Goal: Check status: Check status

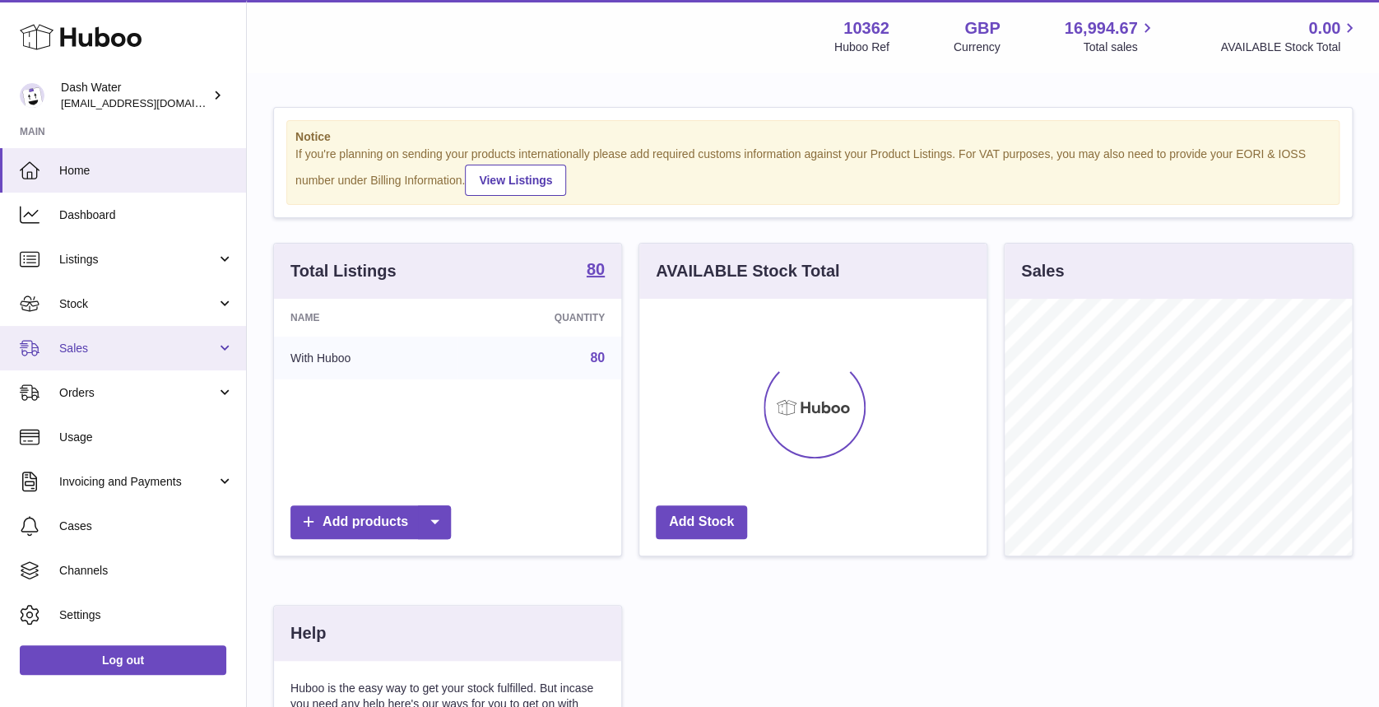
scroll to position [257, 347]
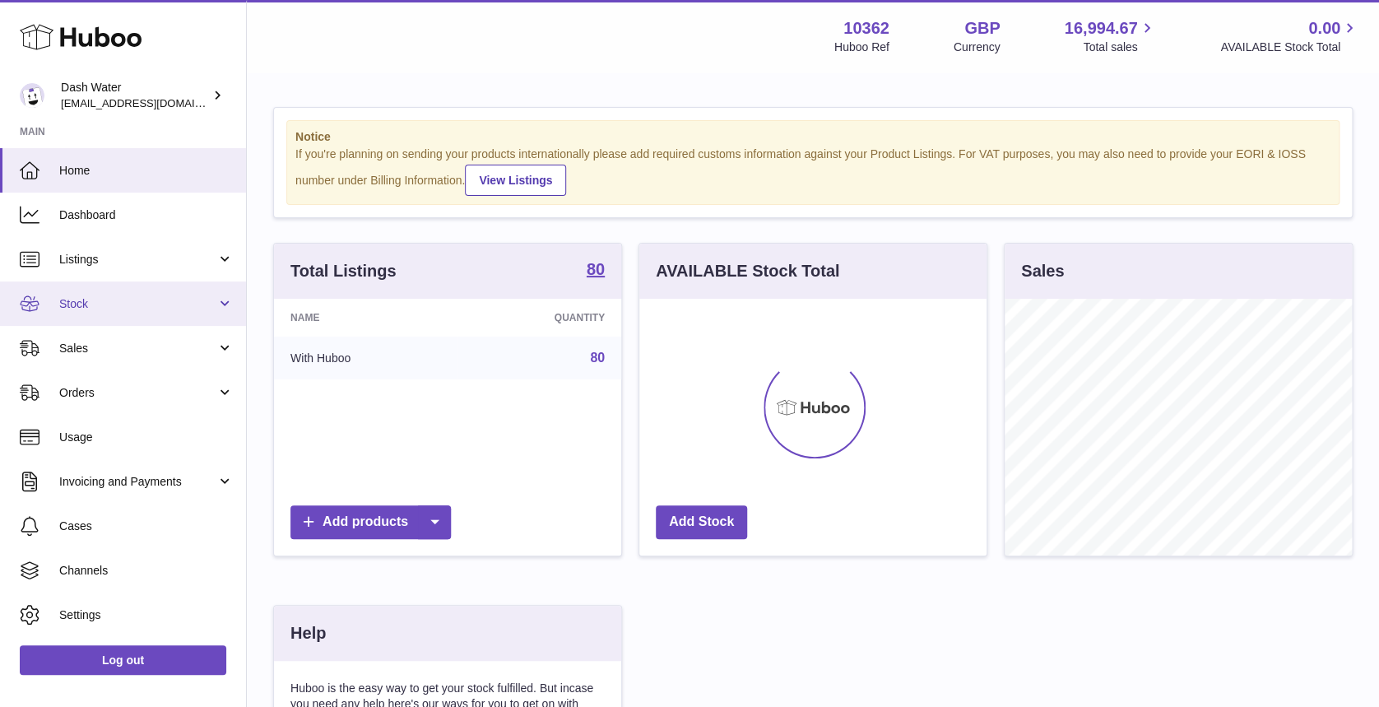
click at [142, 309] on span "Stock" at bounding box center [137, 304] width 157 height 16
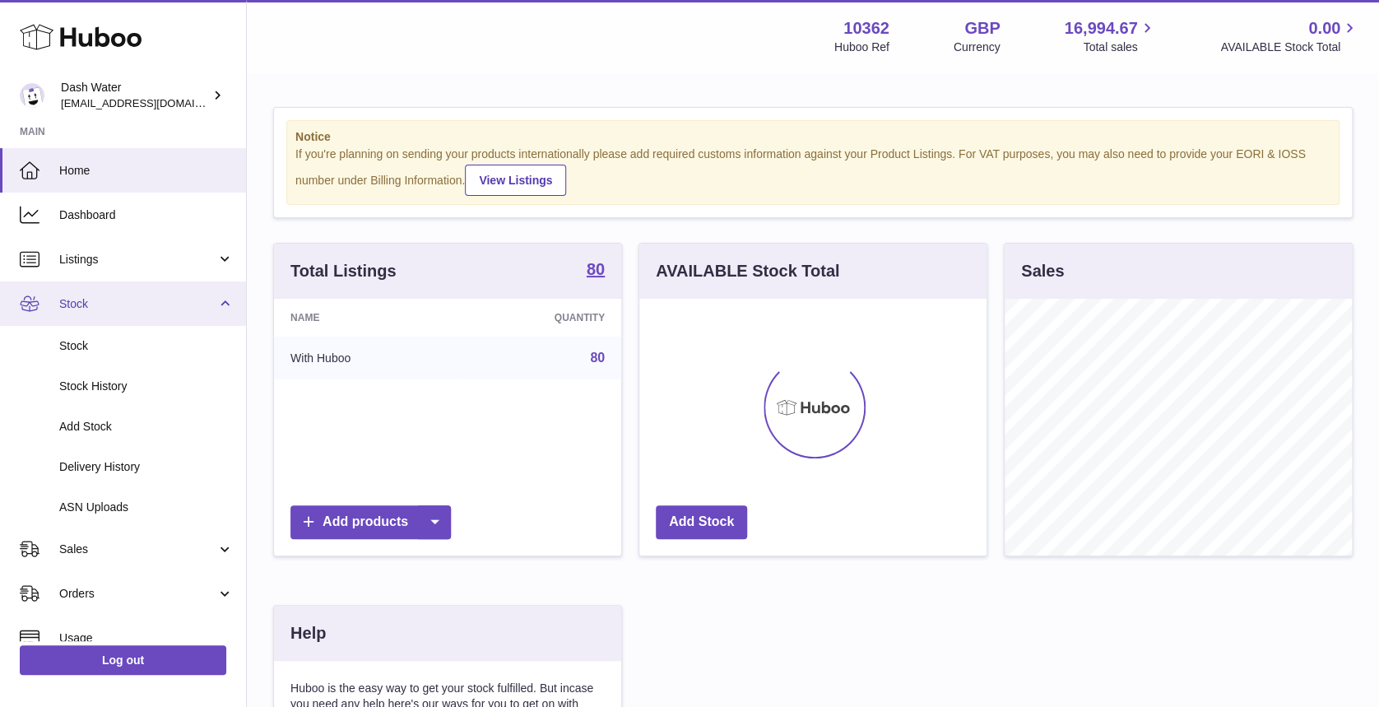
click at [165, 310] on span "Stock" at bounding box center [137, 304] width 157 height 16
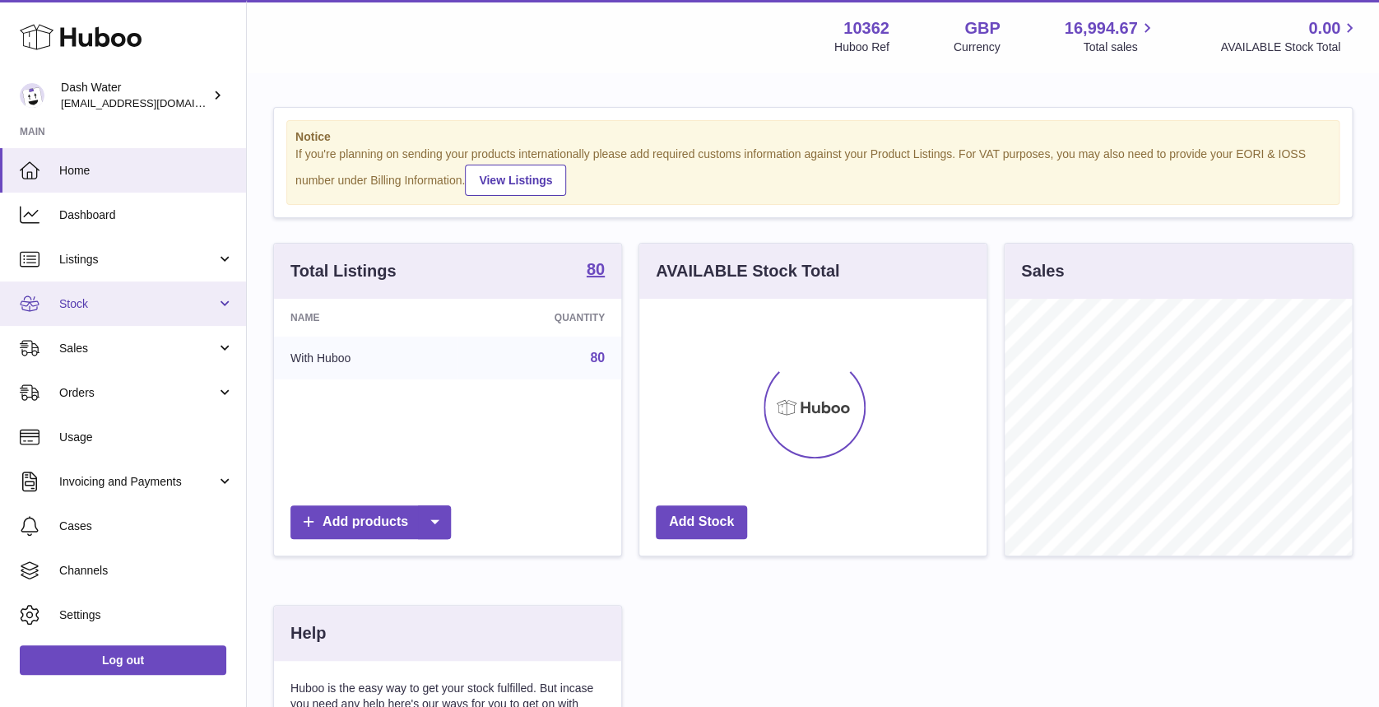
click at [165, 315] on link "Stock" at bounding box center [123, 303] width 246 height 44
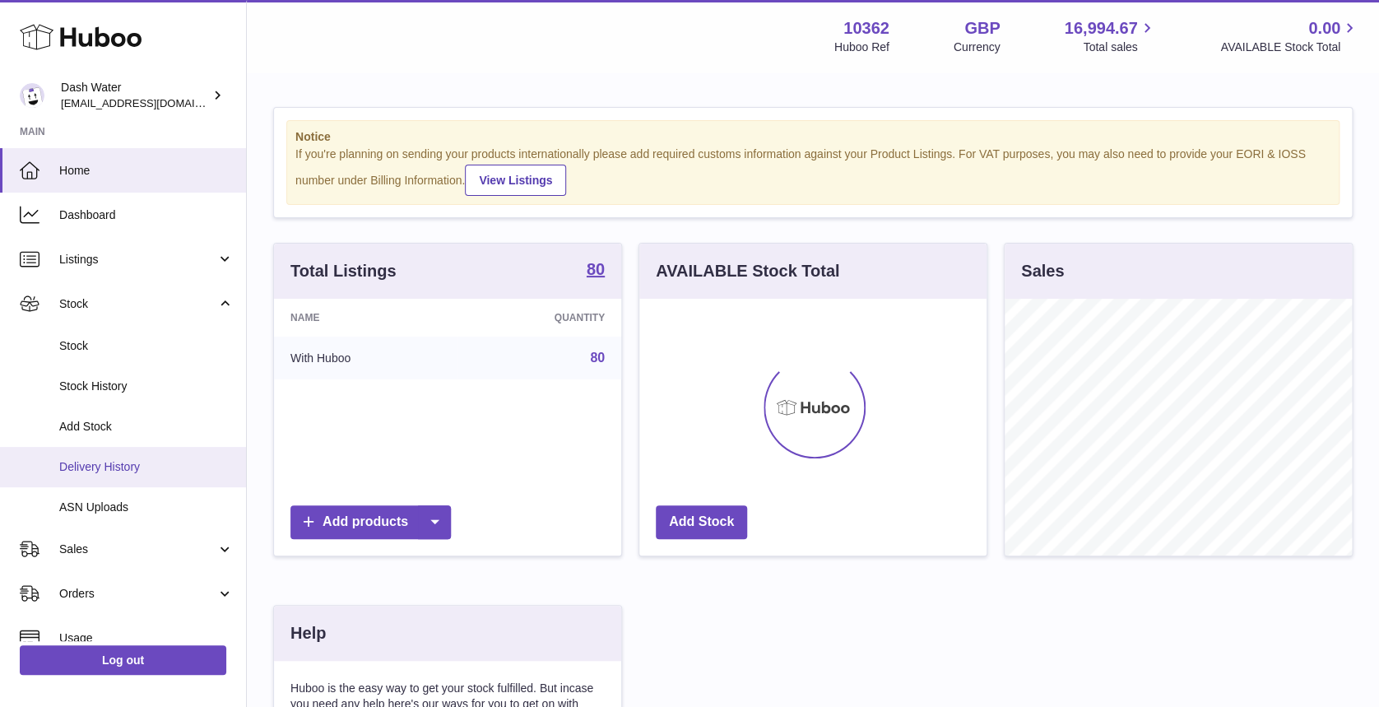
click at [150, 483] on link "Delivery History" at bounding box center [123, 467] width 246 height 40
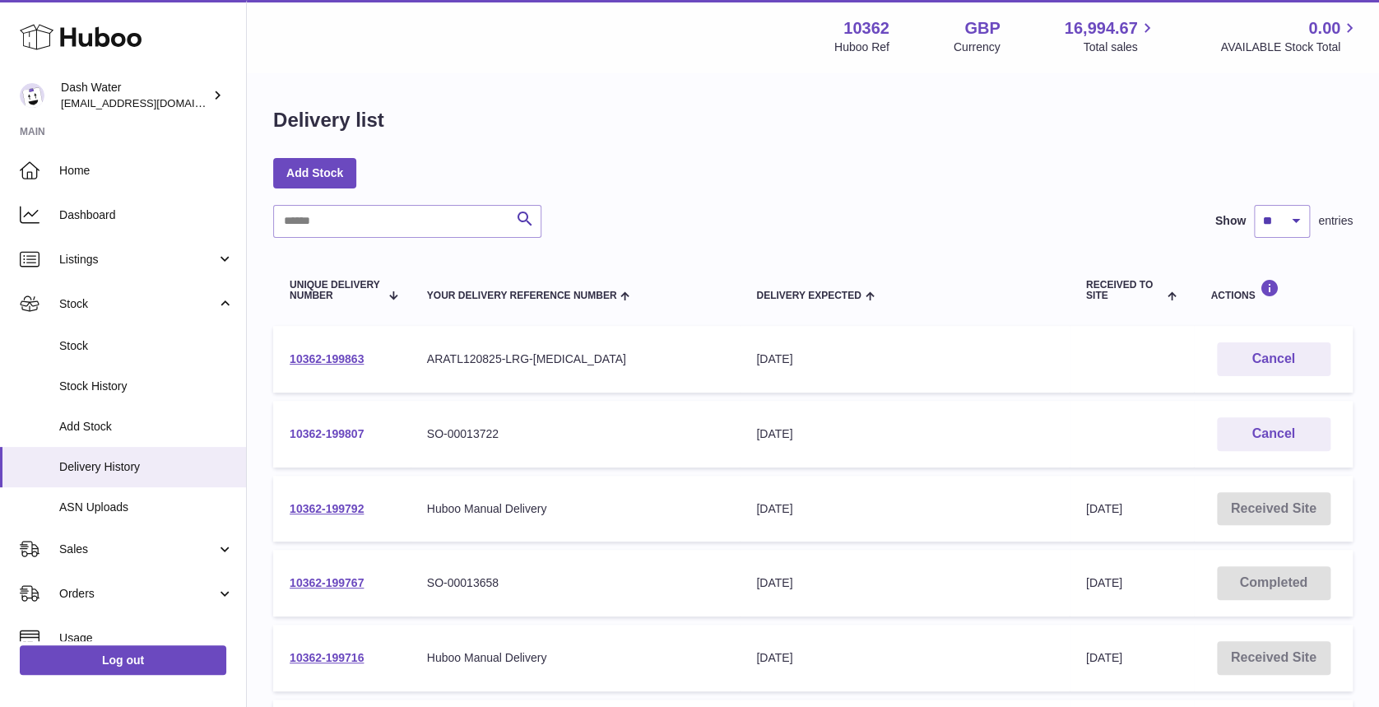
click at [336, 439] on link "10362-199807" at bounding box center [327, 433] width 74 height 13
click at [857, 301] on span "Delivery Expected" at bounding box center [808, 295] width 105 height 11
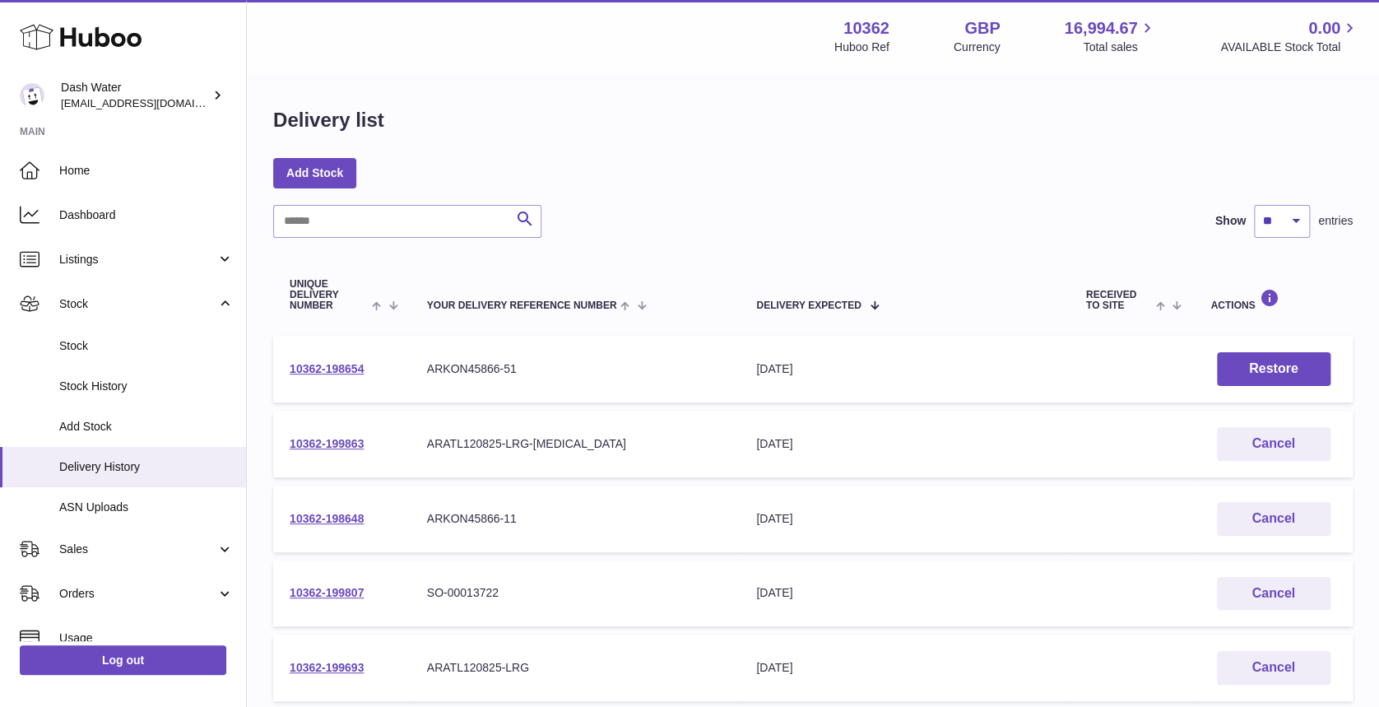
scroll to position [109, 0]
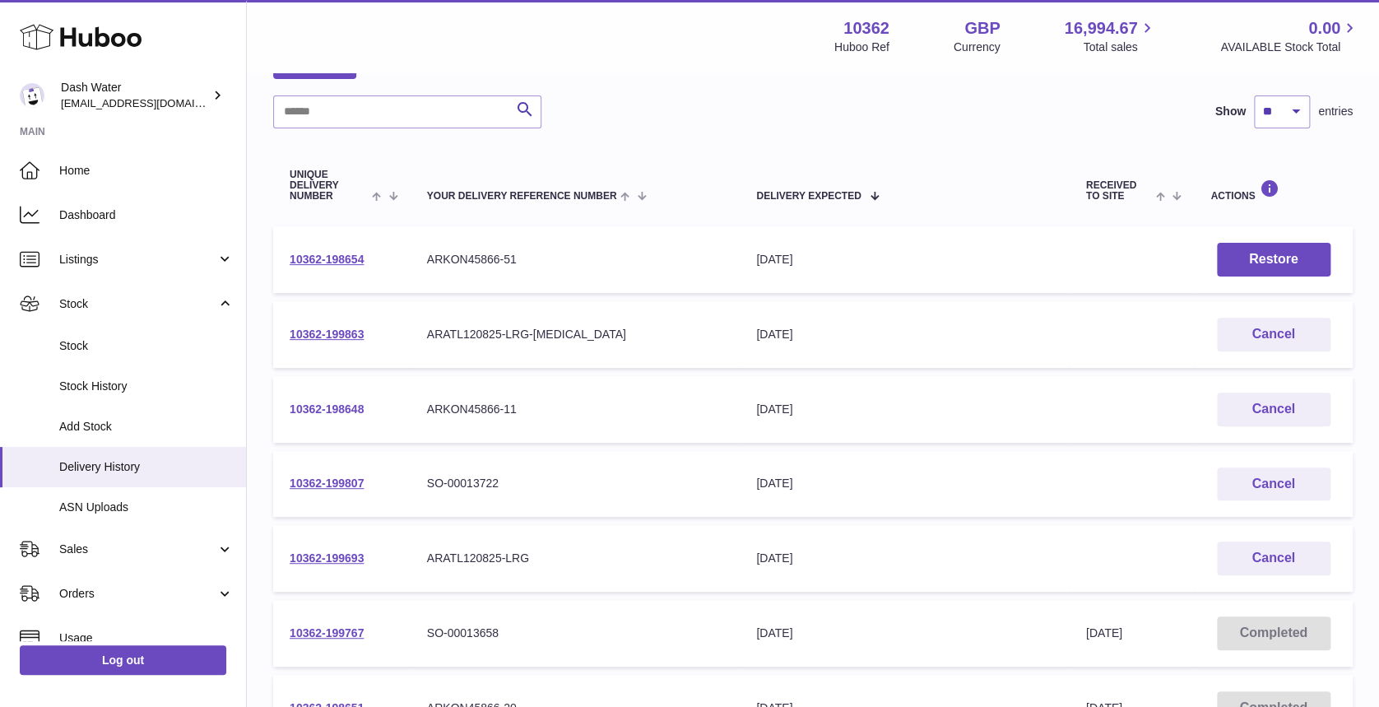
click at [325, 410] on link "10362-198648" at bounding box center [327, 408] width 74 height 13
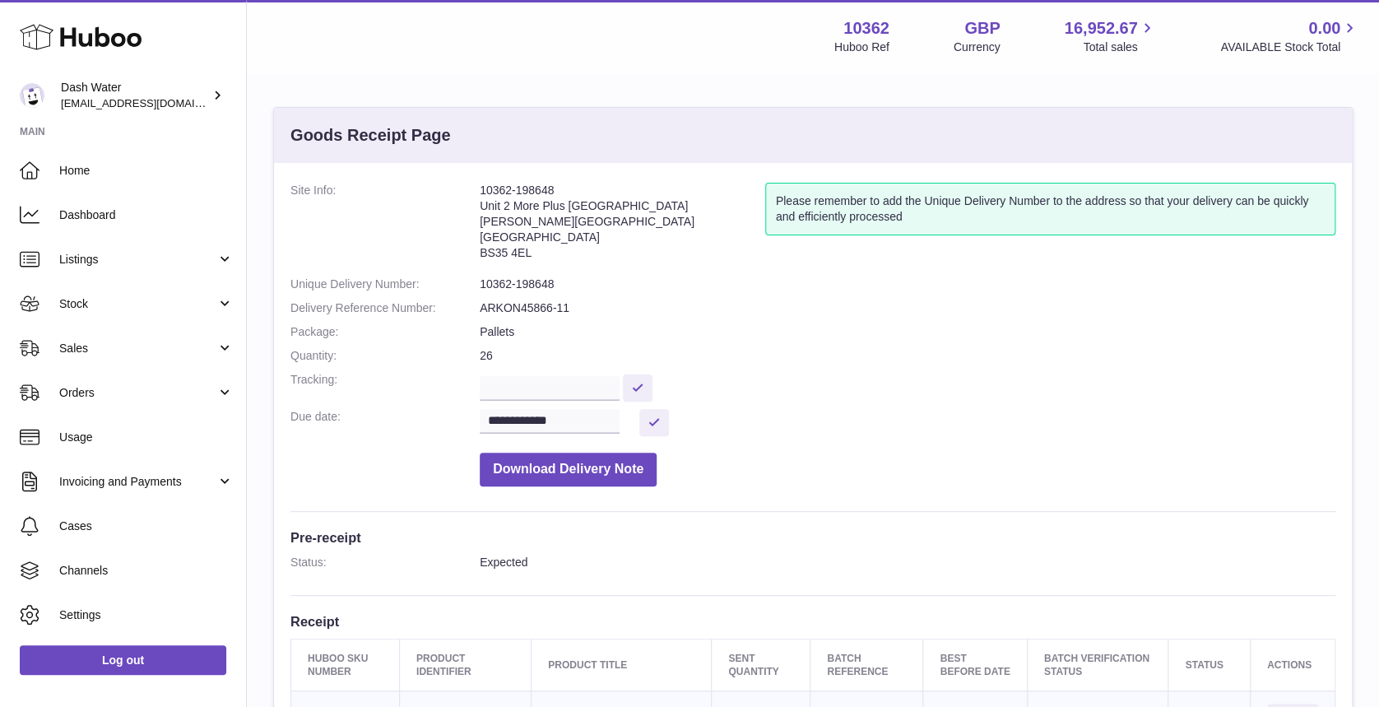
click at [528, 309] on dd "ARKON45866-11" at bounding box center [908, 308] width 856 height 16
click at [527, 309] on dd "ARKON45866-11" at bounding box center [908, 308] width 856 height 16
click at [519, 302] on dd "ARKON45866-11" at bounding box center [908, 308] width 856 height 16
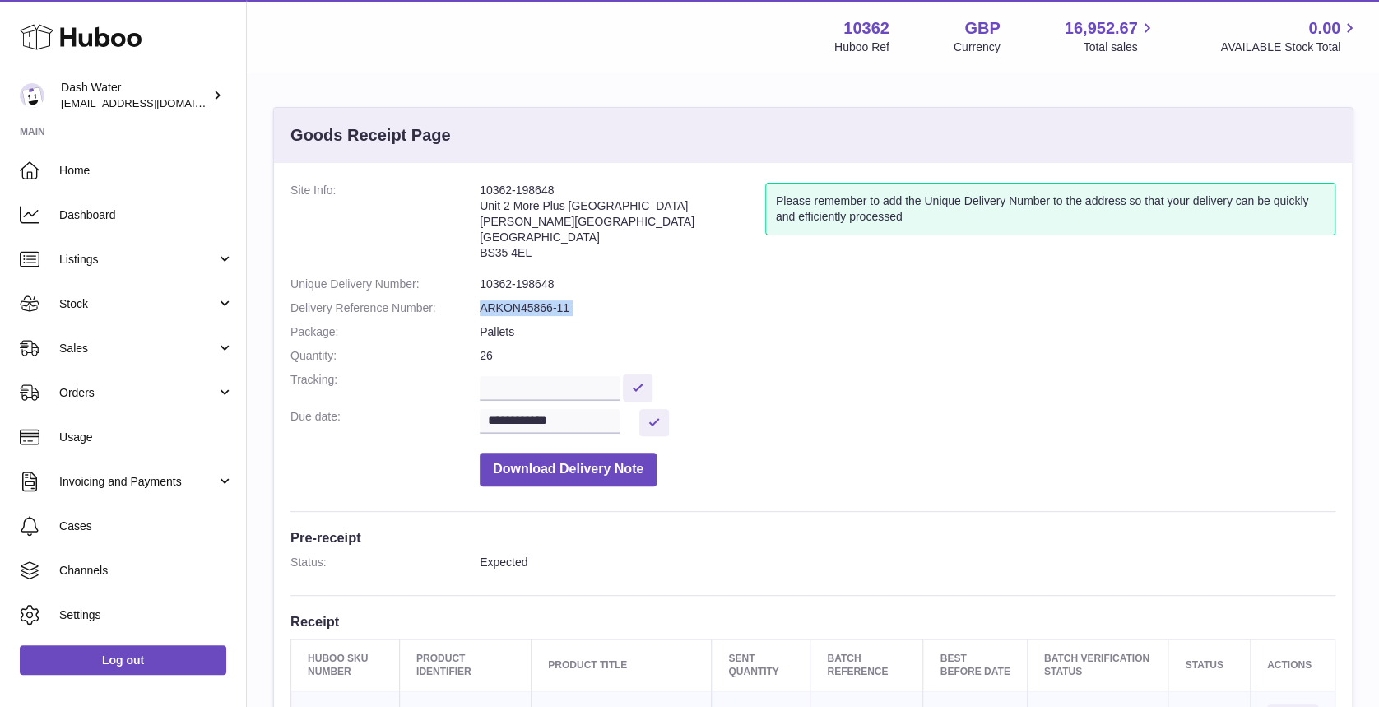
click at [519, 302] on dd "ARKON45866-11" at bounding box center [908, 308] width 856 height 16
drag, startPoint x: 949, startPoint y: 458, endPoint x: 1266, endPoint y: 314, distance: 348.8
click at [949, 459] on dd "Download Delivery Note" at bounding box center [908, 465] width 856 height 42
